Goal: Information Seeking & Learning: Find specific fact

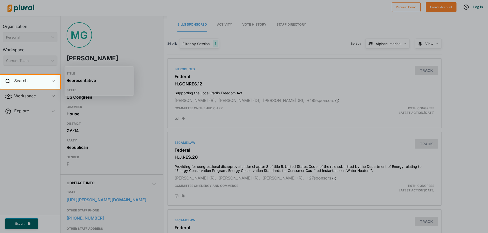
click at [34, 79] on div "Search ic_keyboard_arrow_down" at bounding box center [30, 82] width 60 height 14
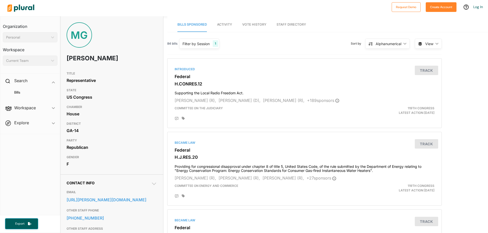
click at [18, 90] on h4 "Bills" at bounding box center [31, 92] width 47 height 5
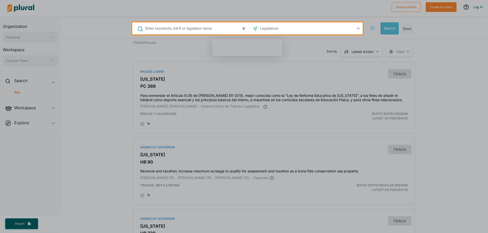
click at [145, 25] on input "text" at bounding box center [196, 29] width 103 height 10
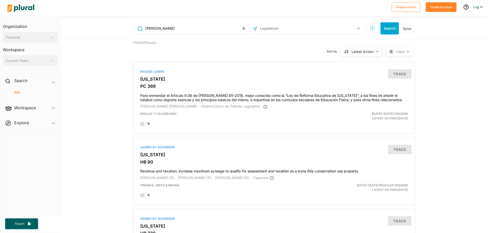
type input "[PERSON_NAME]"
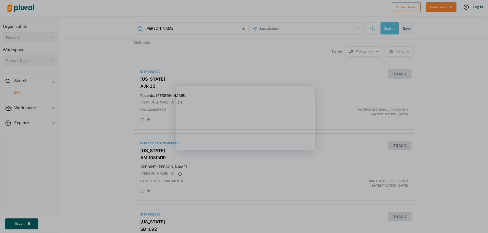
click at [150, 78] on div "Product tour overlay" at bounding box center [244, 116] width 488 height 233
click at [158, 73] on div "Product tour overlay" at bounding box center [244, 116] width 488 height 233
click at [121, 86] on div "Product tour overlay" at bounding box center [244, 116] width 488 height 233
drag, startPoint x: 106, startPoint y: 60, endPoint x: 96, endPoint y: 62, distance: 10.2
